Goal: Navigation & Orientation: Find specific page/section

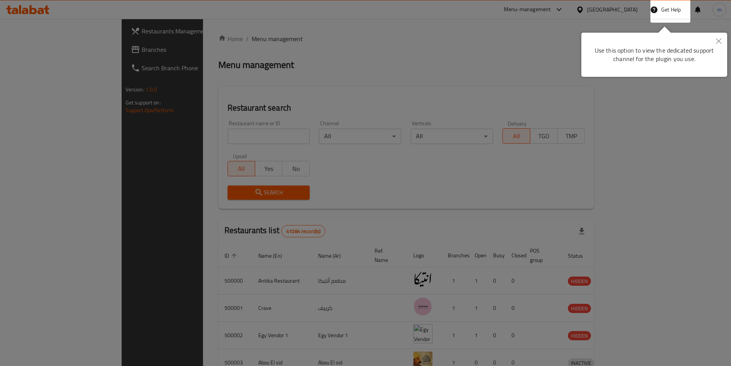
click at [719, 39] on icon "Close" at bounding box center [718, 40] width 5 height 5
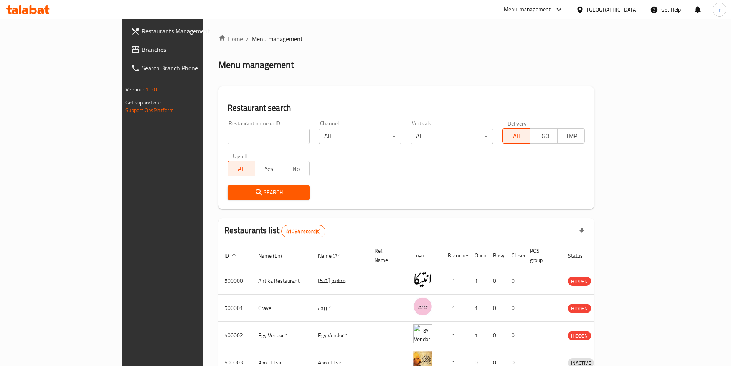
click at [621, 16] on div "[GEOGRAPHIC_DATA]" at bounding box center [607, 9] width 74 height 18
click at [626, 8] on div "[GEOGRAPHIC_DATA]" at bounding box center [612, 9] width 51 height 8
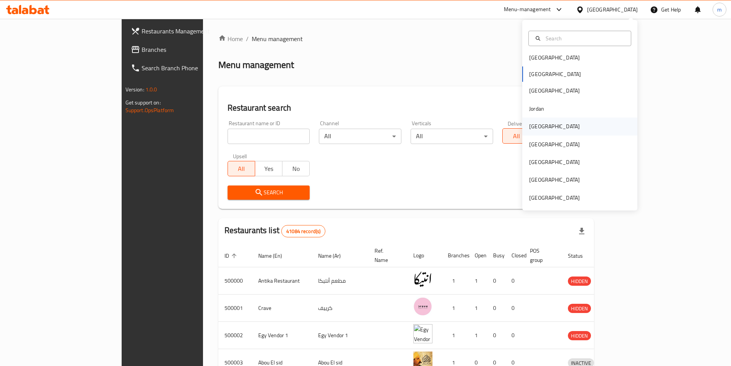
scroll to position [4, 0]
click at [530, 59] on div "[GEOGRAPHIC_DATA]" at bounding box center [554, 57] width 51 height 8
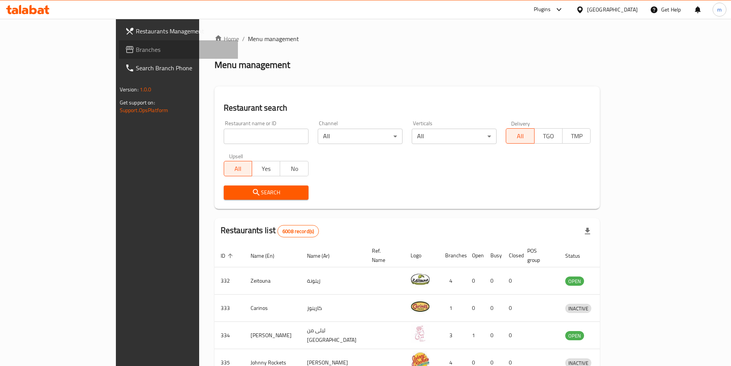
click at [136, 48] on span "Branches" at bounding box center [184, 49] width 96 height 9
